Goal: Information Seeking & Learning: Learn about a topic

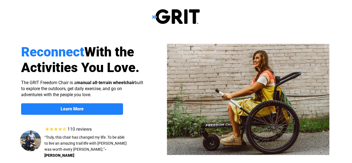
select select "US"
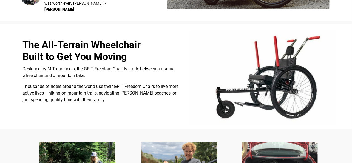
scroll to position [146, 0]
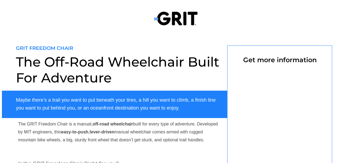
select select "US"
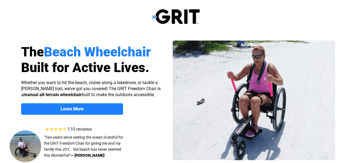
select select "US"
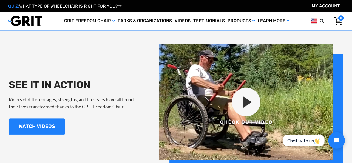
scroll to position [521, 0]
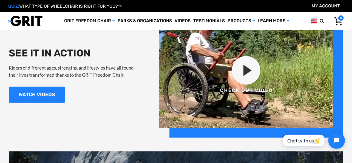
click at [248, 70] on img at bounding box center [251, 74] width 184 height 125
